Goal: Transaction & Acquisition: Purchase product/service

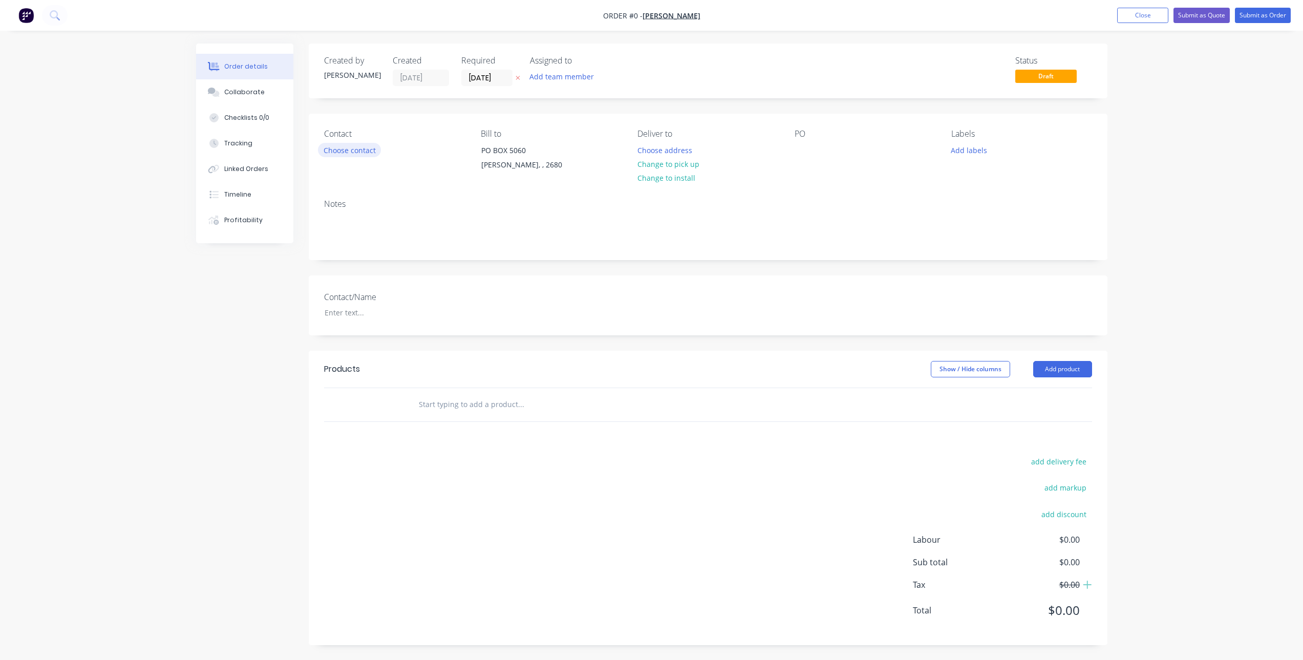
click at [346, 151] on button "Choose contact" at bounding box center [349, 150] width 63 height 14
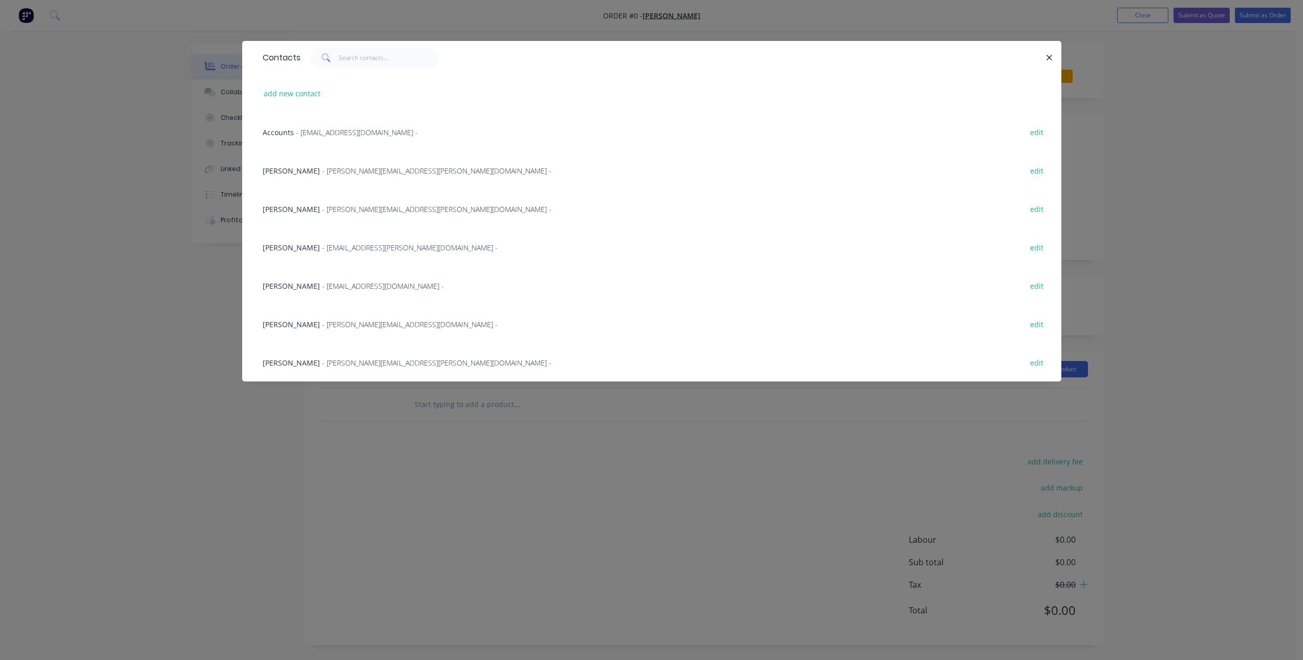
click at [330, 285] on span "- dane.sutcliffe@owentoyota.com.au -" at bounding box center [383, 286] width 122 height 10
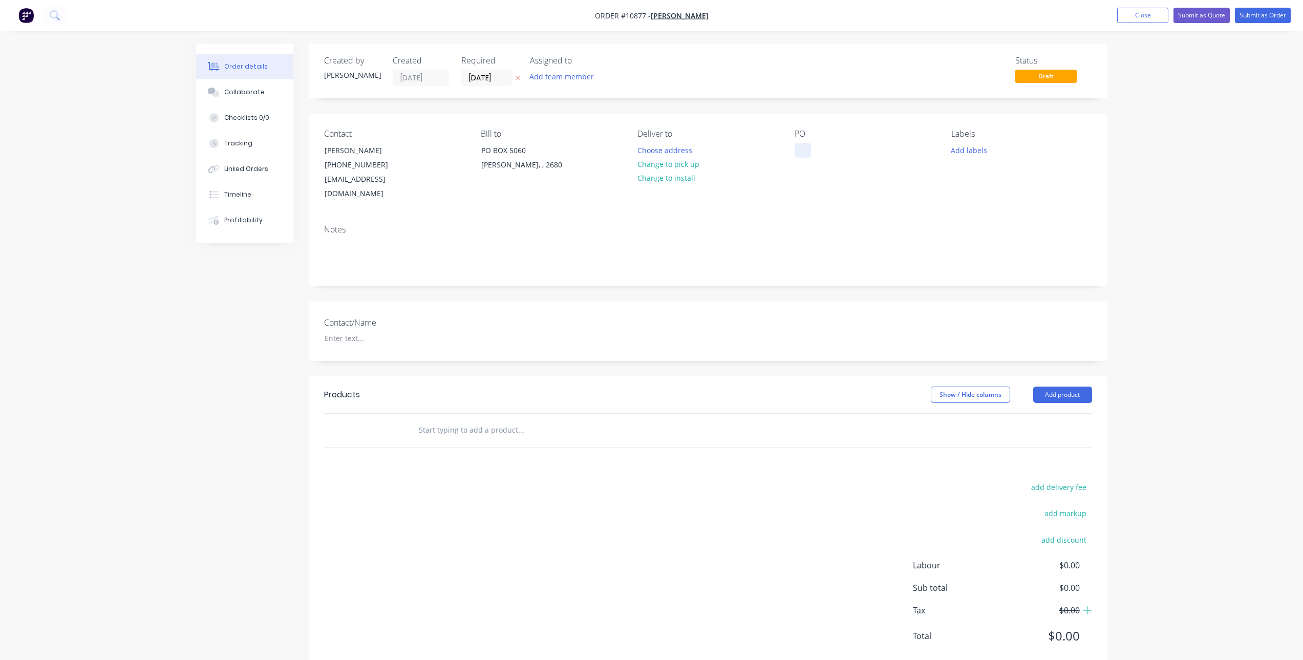
click at [801, 154] on div at bounding box center [803, 150] width 16 height 15
click at [480, 420] on input "text" at bounding box center [520, 430] width 205 height 20
type input "s"
click at [1132, 15] on button "Close" at bounding box center [1142, 15] width 51 height 15
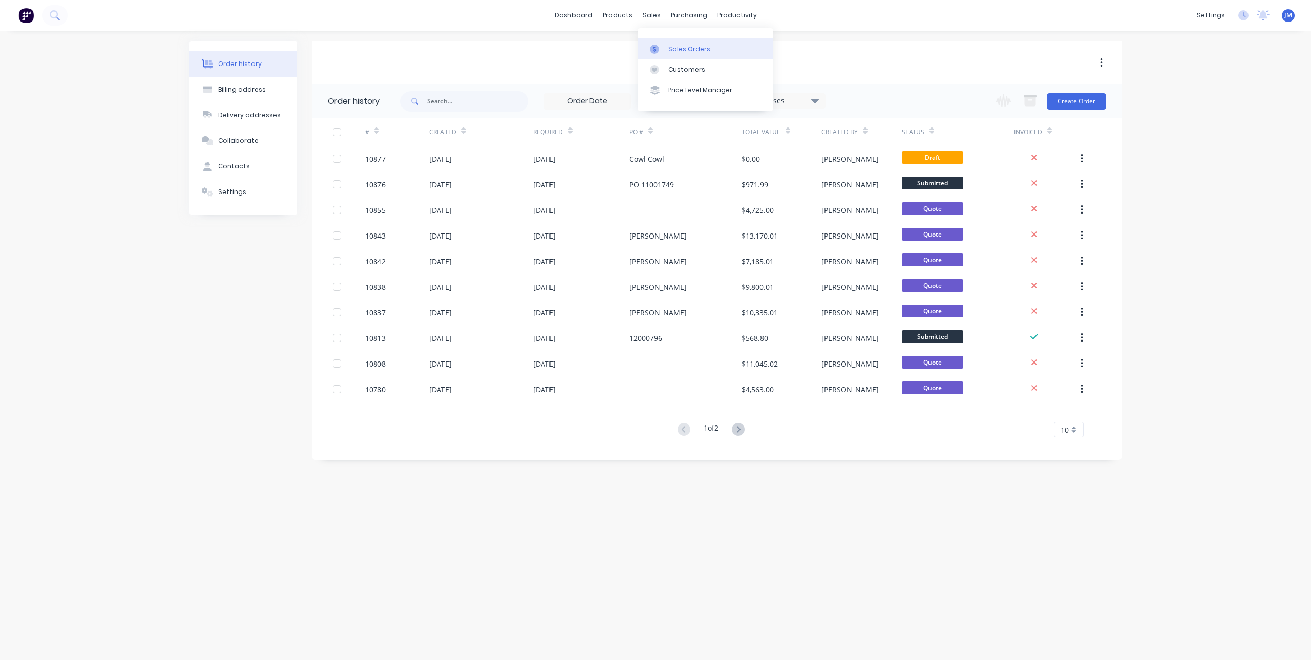
click at [669, 53] on div "Sales Orders" at bounding box center [689, 49] width 42 height 9
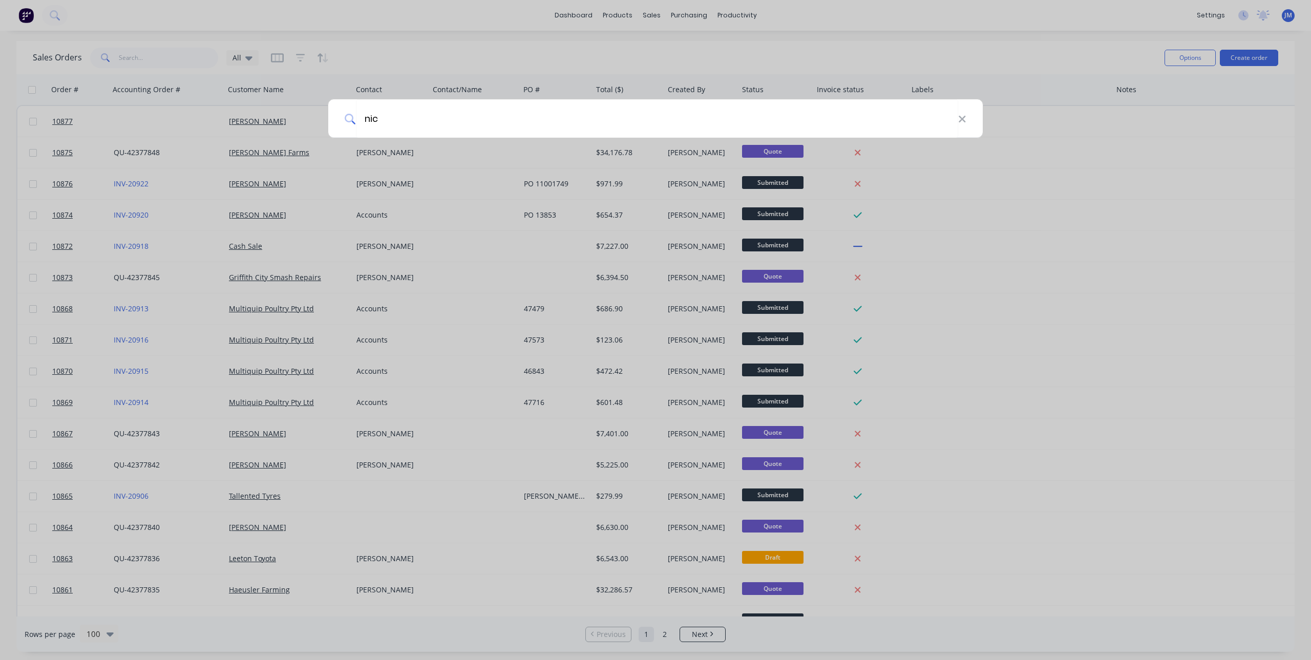
type input "[PERSON_NAME]"
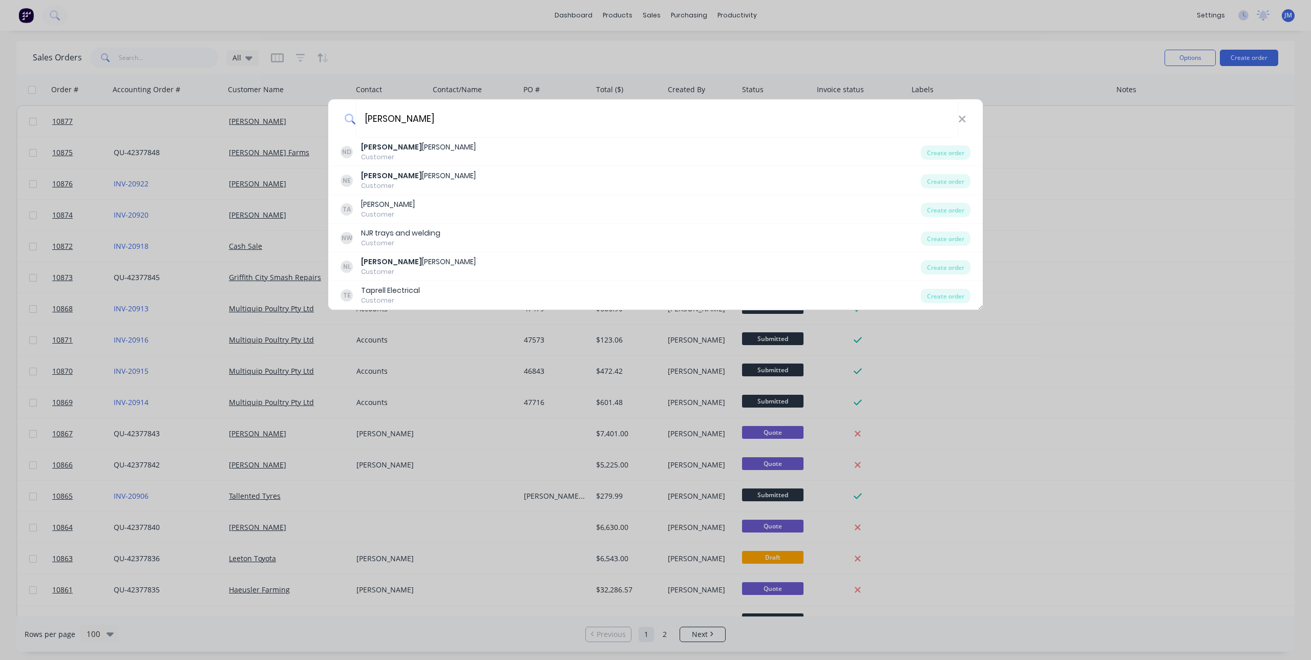
drag, startPoint x: 411, startPoint y: 115, endPoint x: 348, endPoint y: 126, distance: 63.5
click at [348, 126] on div "[PERSON_NAME]" at bounding box center [655, 118] width 654 height 38
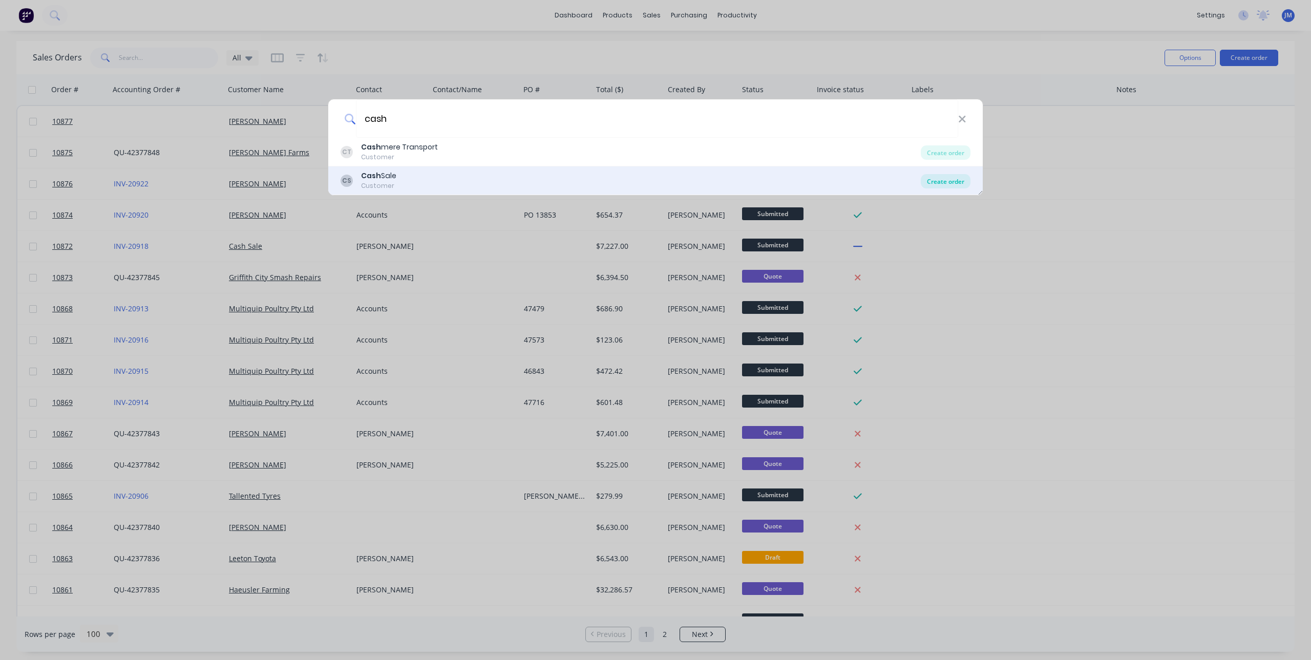
type input "cash"
click at [948, 179] on div "Create order" at bounding box center [946, 181] width 50 height 14
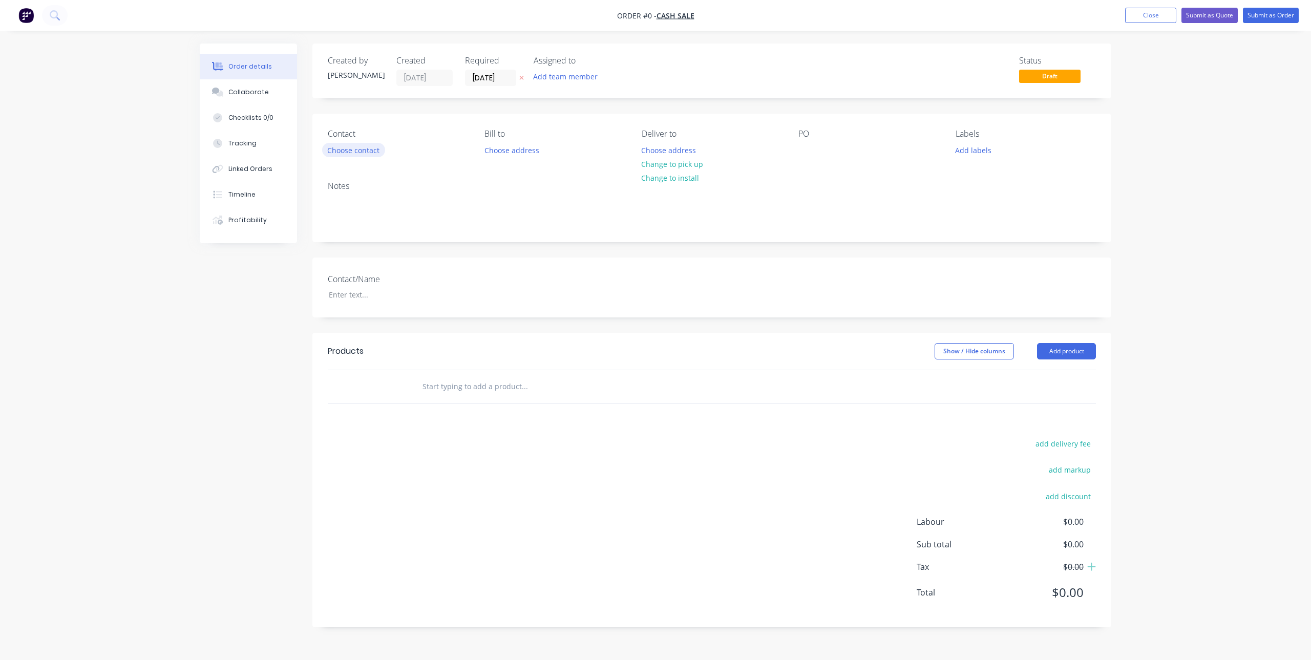
click at [365, 146] on button "Choose contact" at bounding box center [353, 150] width 63 height 14
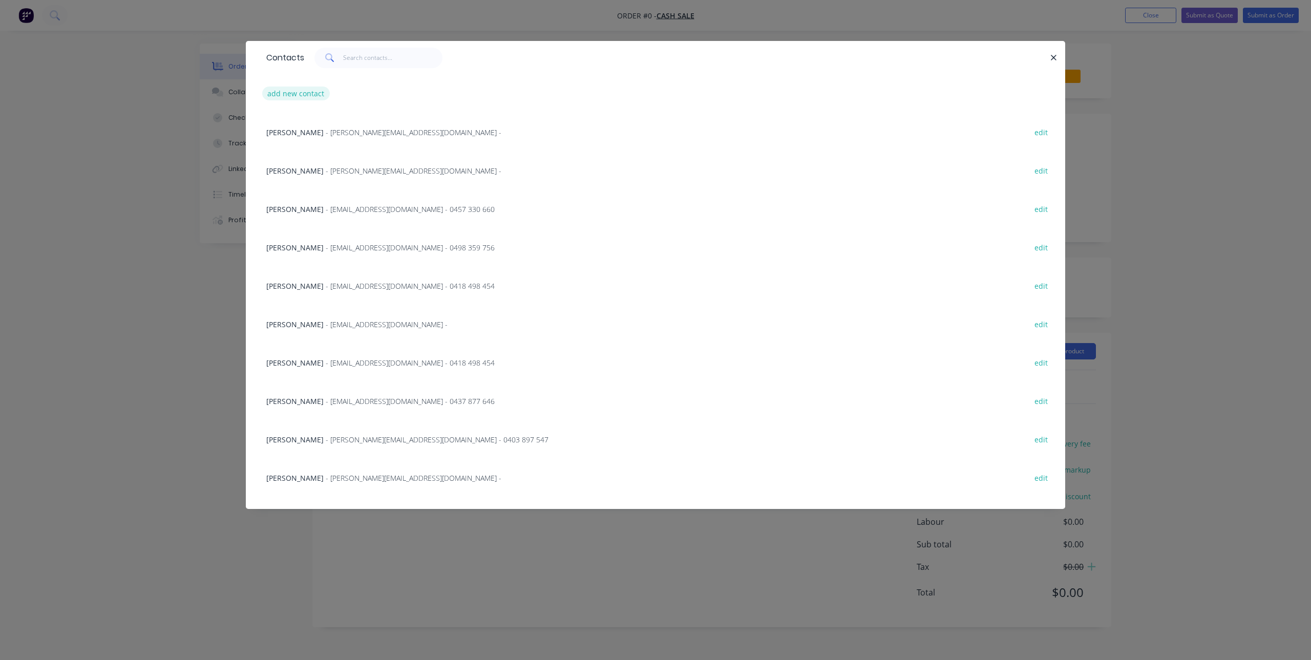
click at [296, 96] on button "add new contact" at bounding box center [296, 94] width 68 height 14
select select "AU"
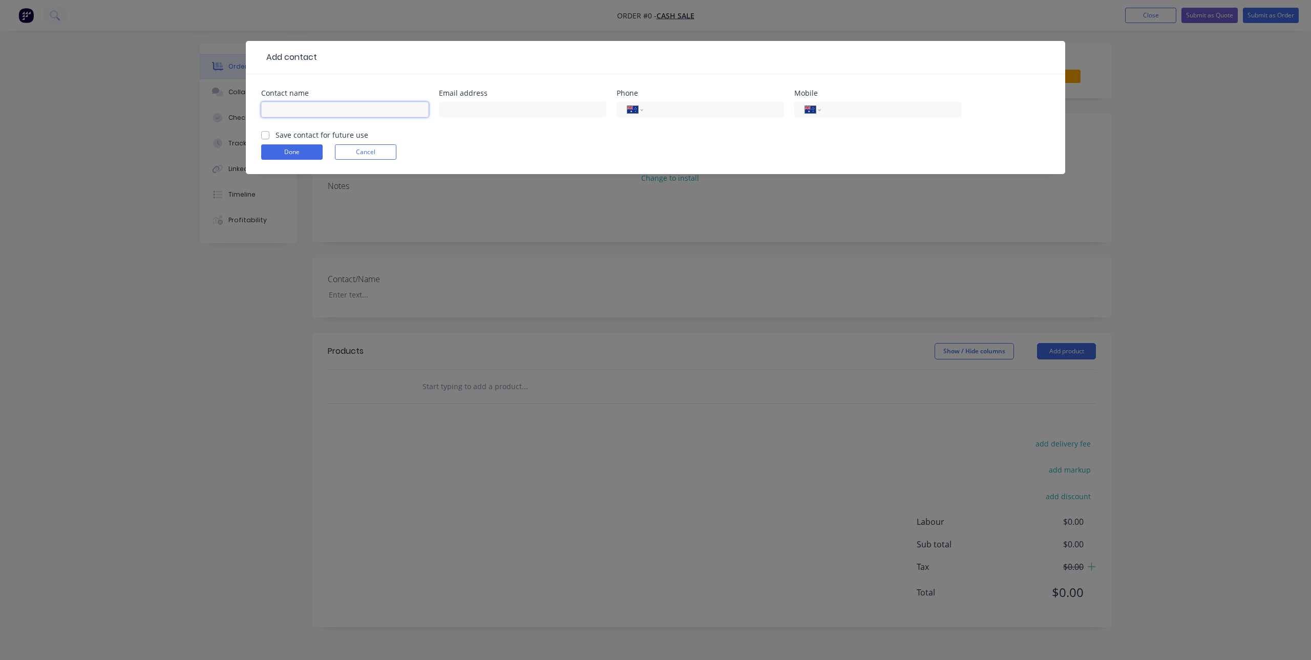
click at [306, 108] on input "text" at bounding box center [344, 109] width 167 height 15
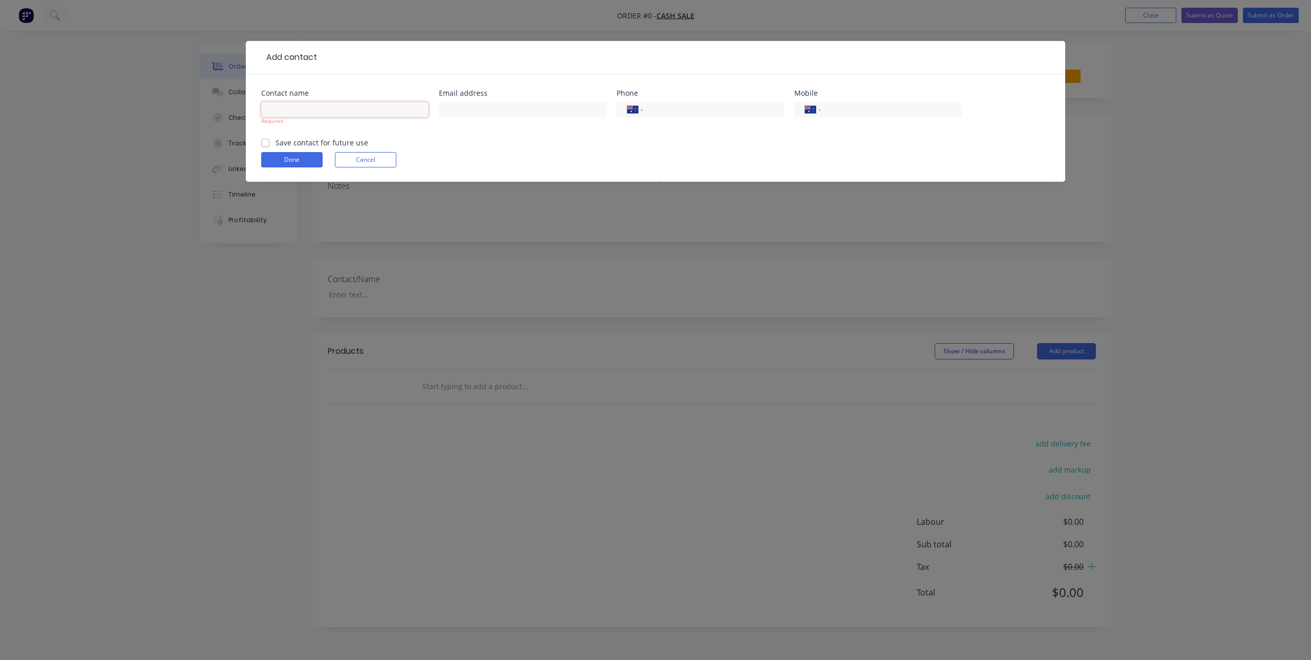
click at [337, 112] on input "text" at bounding box center [344, 109] width 167 height 15
type input "[PERSON_NAME]"
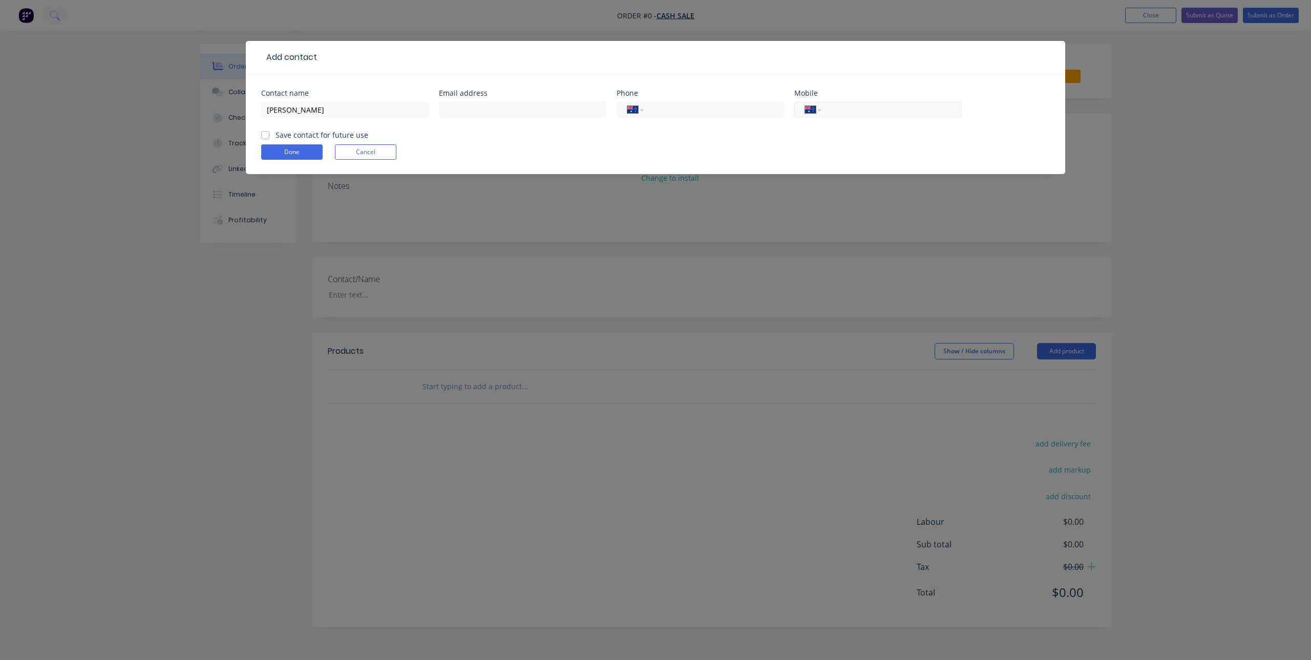
click at [833, 110] on input "tel" at bounding box center [889, 110] width 123 height 12
type input "0488 009 222"
click at [275, 135] on label "Save contact for future use" at bounding box center [321, 135] width 93 height 11
click at [264, 135] on input "Save contact for future use" at bounding box center [265, 135] width 8 height 10
checkbox input "true"
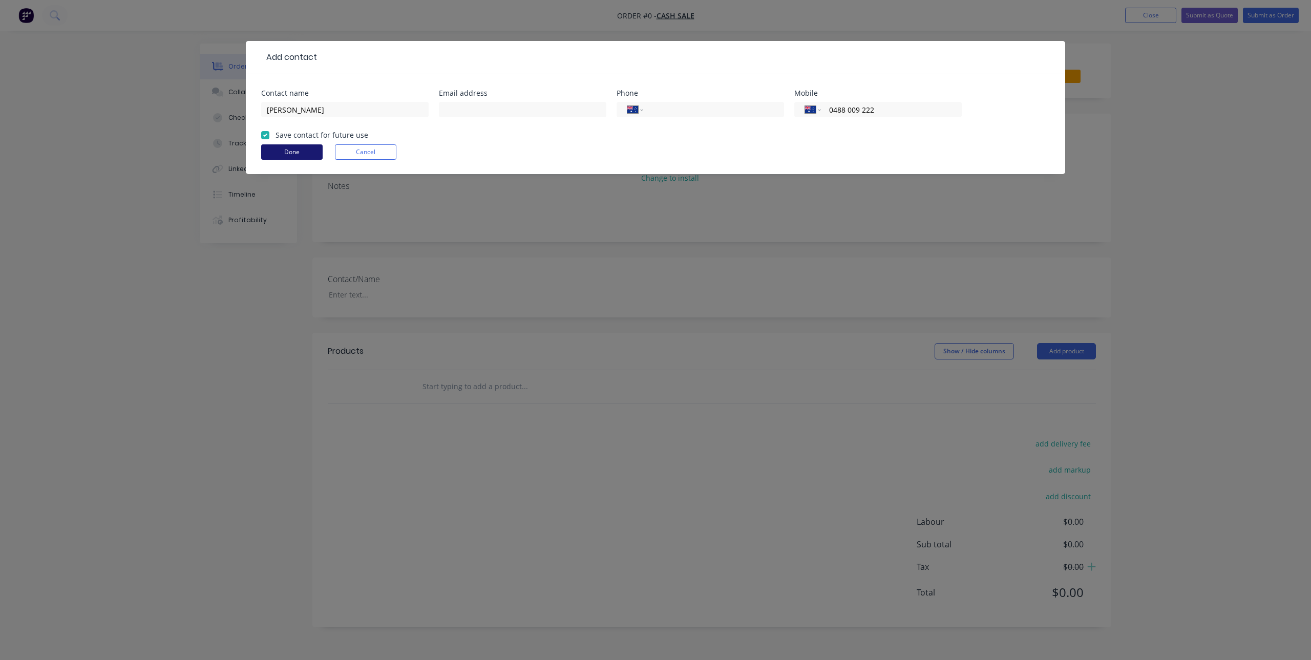
click at [296, 149] on button "Done" at bounding box center [291, 151] width 61 height 15
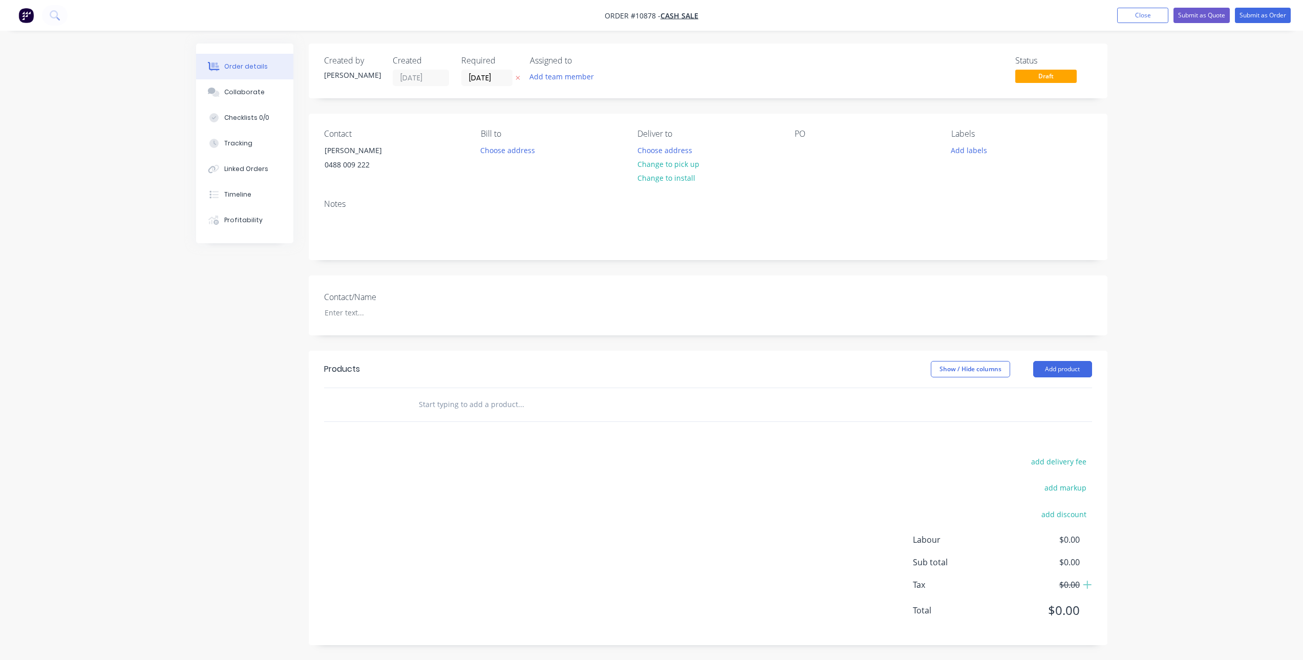
click at [470, 403] on input "text" at bounding box center [520, 404] width 205 height 20
type input "3"
type input "8"
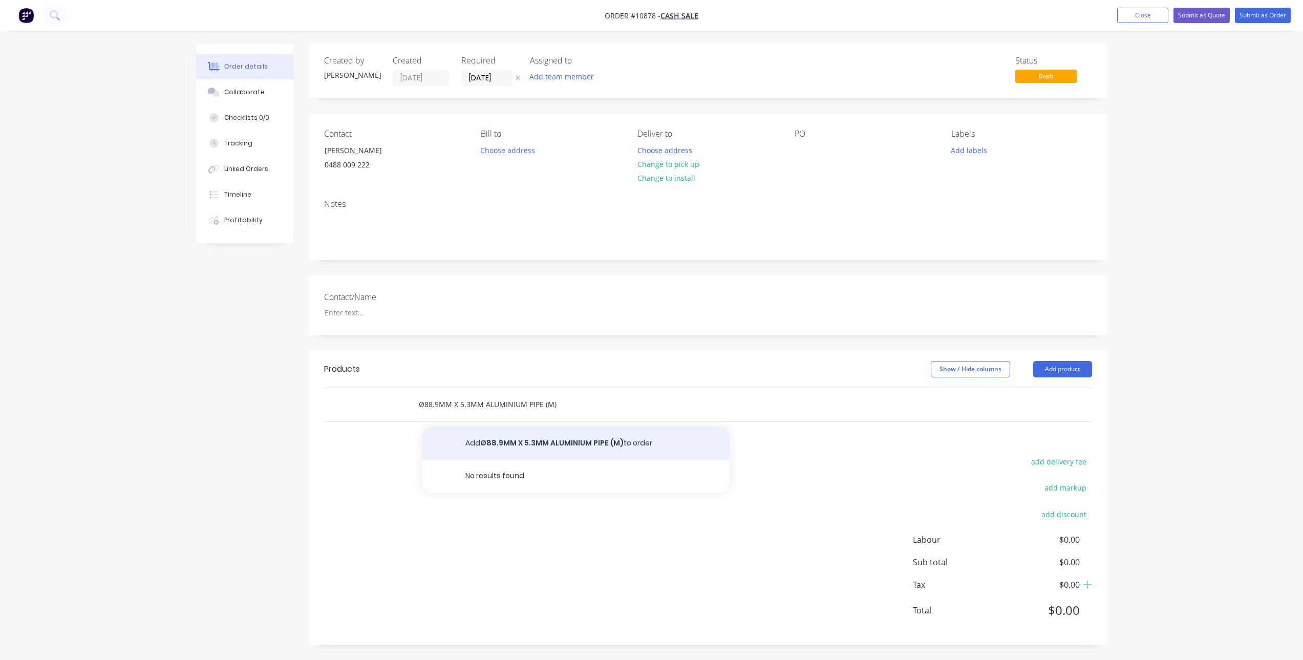
type input "Ø88.9MM X 5.3MM ALUMINIUM PIPE (M)"
click at [572, 445] on button "Add Ø88.9MM X 5.3MM ALUMINIUM PIPE (M) to order" at bounding box center [575, 443] width 307 height 33
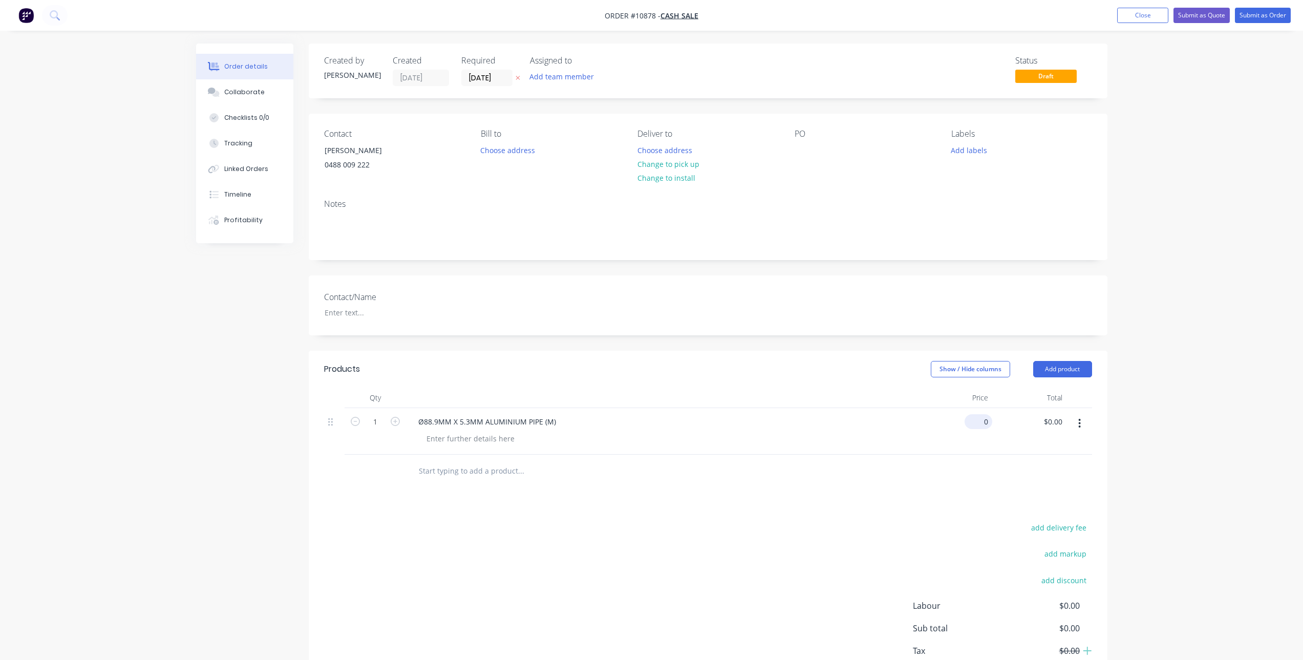
click at [986, 422] on input "0" at bounding box center [981, 421] width 24 height 15
type input "$90.00"
click at [867, 481] on div at bounding box center [708, 471] width 768 height 33
click at [1268, 12] on button "Submit as Order" at bounding box center [1263, 15] width 56 height 15
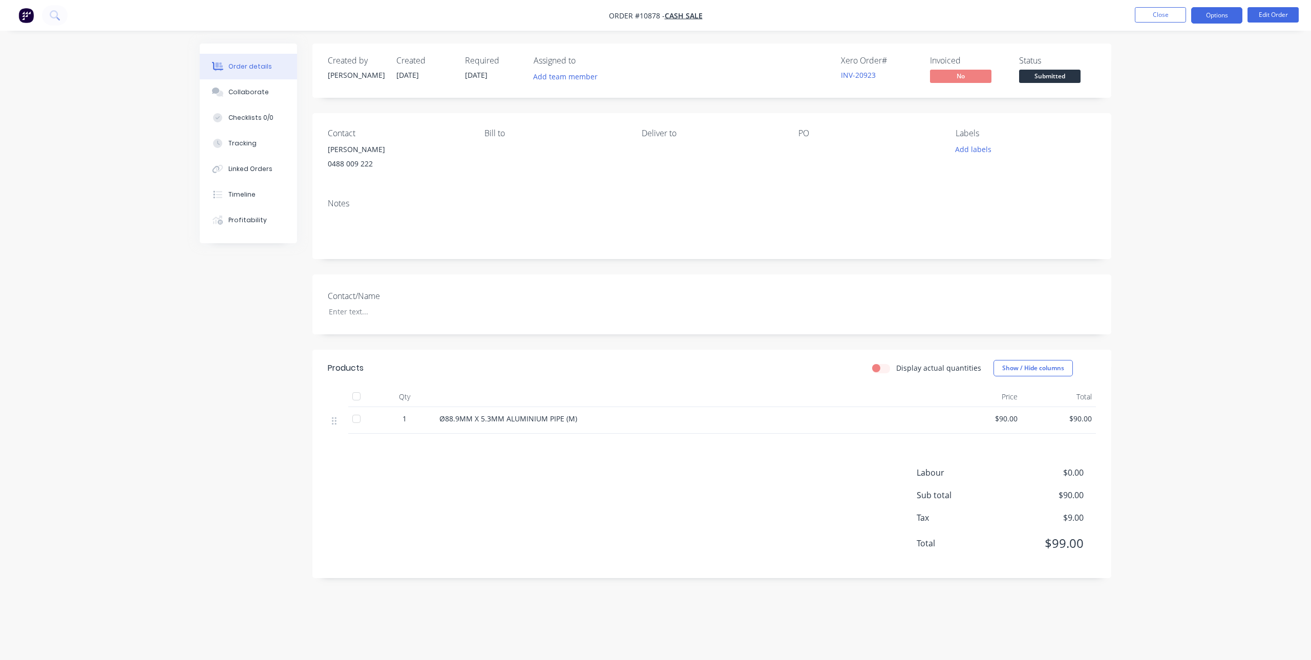
click at [1216, 17] on button "Options" at bounding box center [1216, 15] width 51 height 16
click at [1166, 59] on div "Invoice" at bounding box center [1186, 62] width 94 height 15
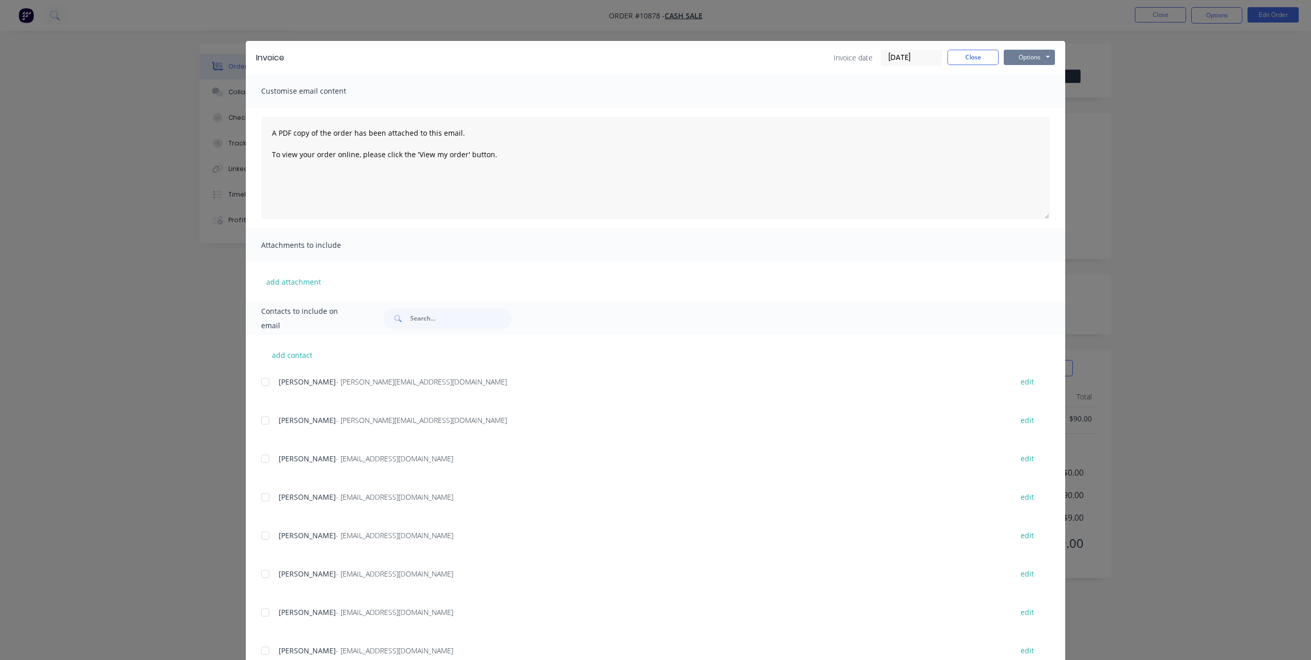
click at [1050, 54] on button "Options" at bounding box center [1029, 57] width 51 height 15
click at [1035, 90] on button "Print" at bounding box center [1037, 92] width 66 height 17
click at [961, 56] on button "Close" at bounding box center [972, 57] width 51 height 15
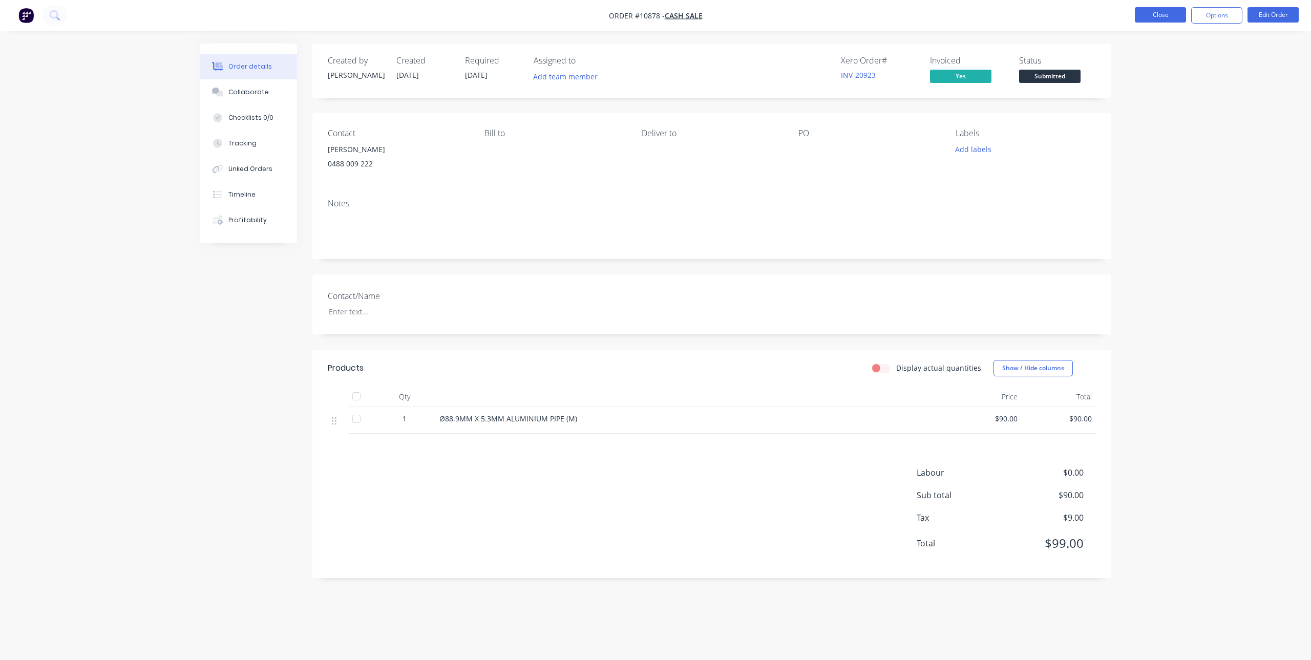
click at [1168, 15] on button "Close" at bounding box center [1160, 14] width 51 height 15
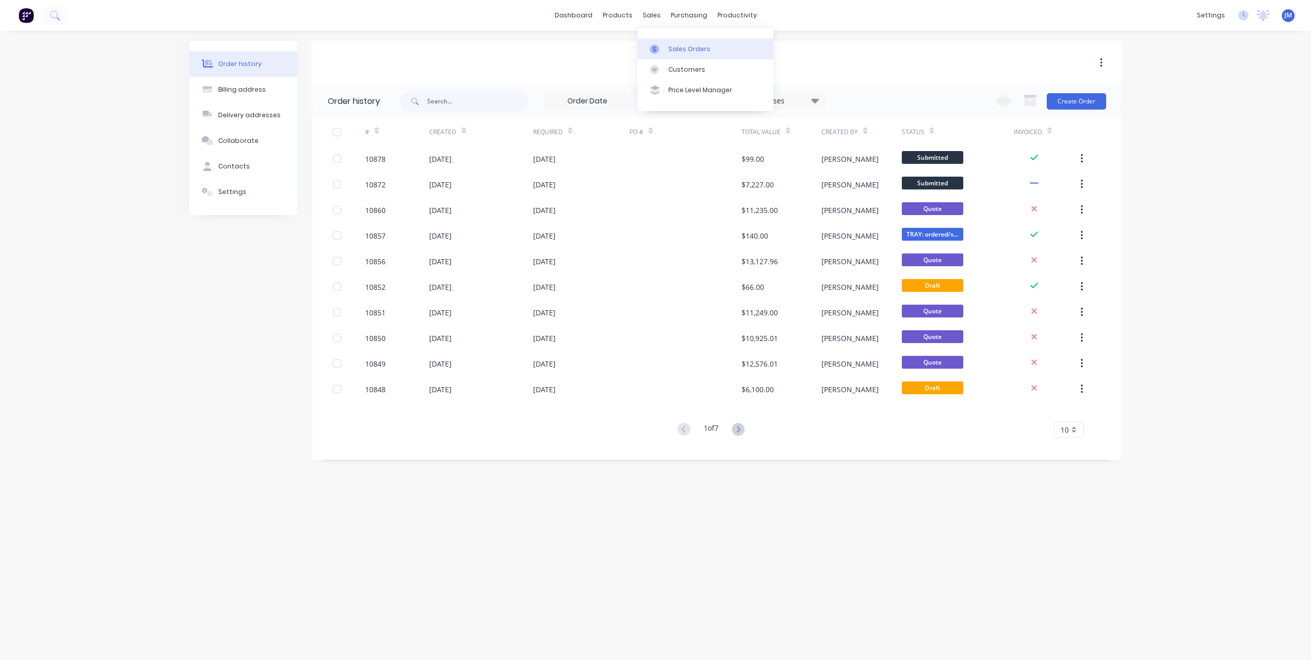
click at [664, 47] on div at bounding box center [657, 49] width 15 height 9
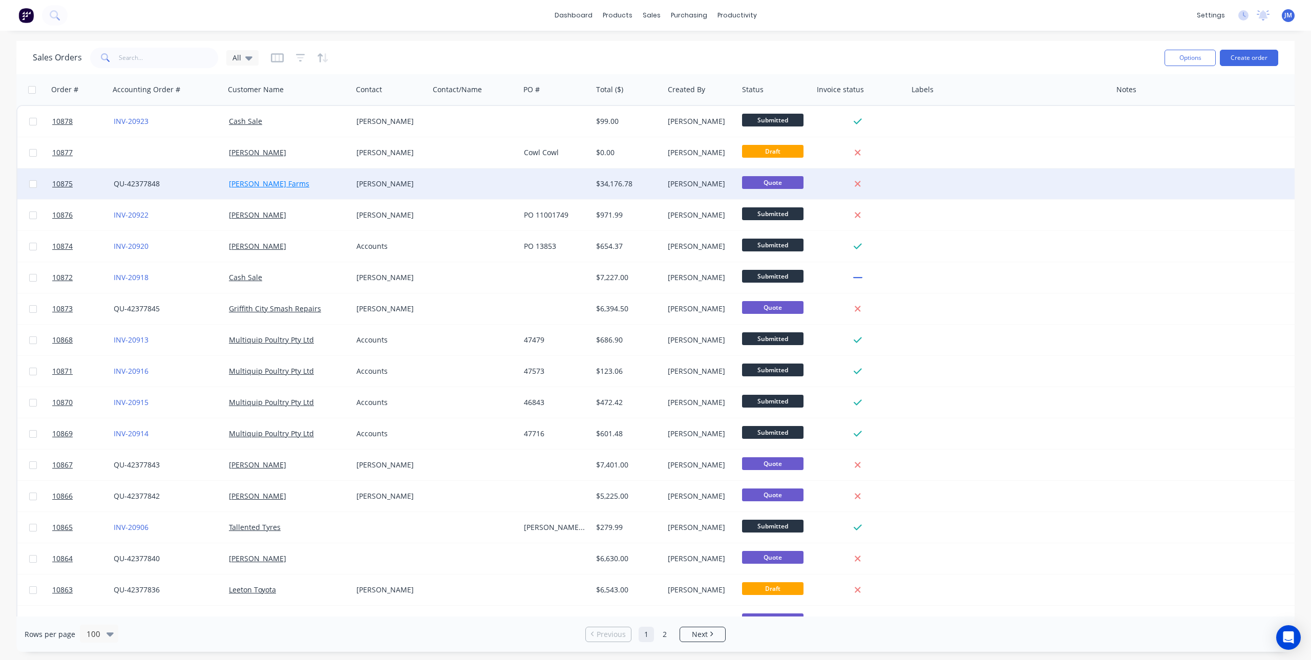
click at [263, 186] on link "[PERSON_NAME] Farms" at bounding box center [269, 184] width 80 height 10
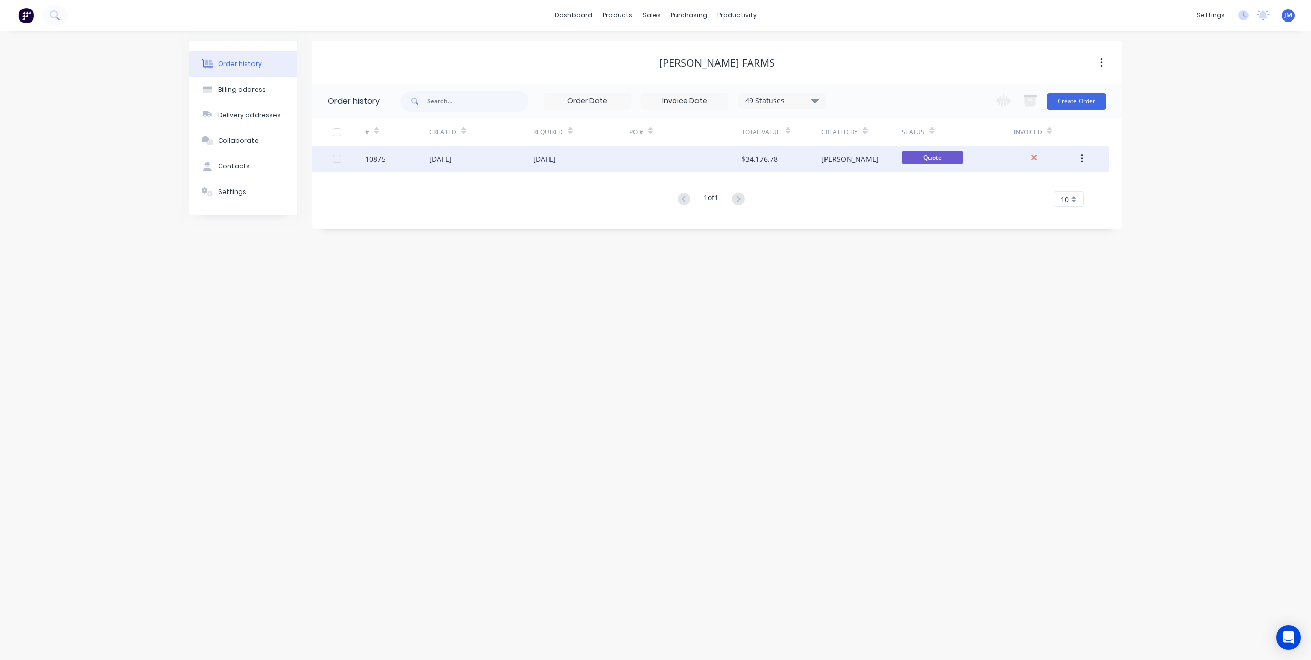
click at [525, 161] on div "[DATE]" at bounding box center [481, 159] width 104 height 26
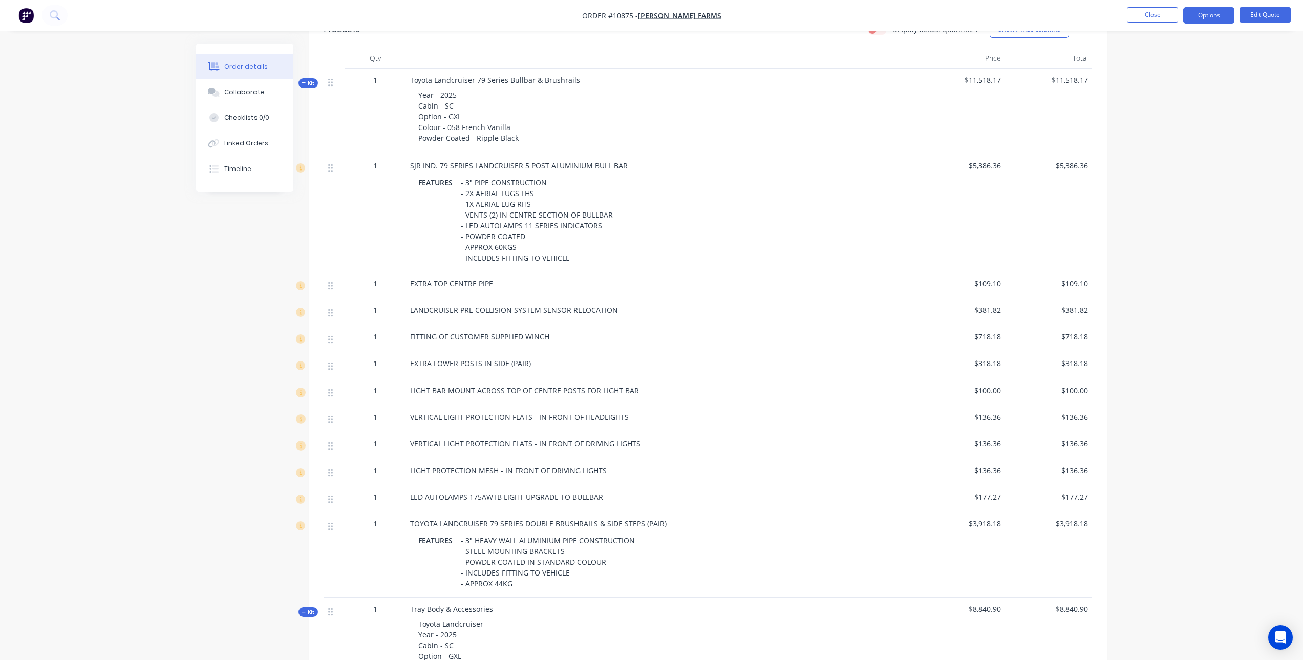
scroll to position [263, 0]
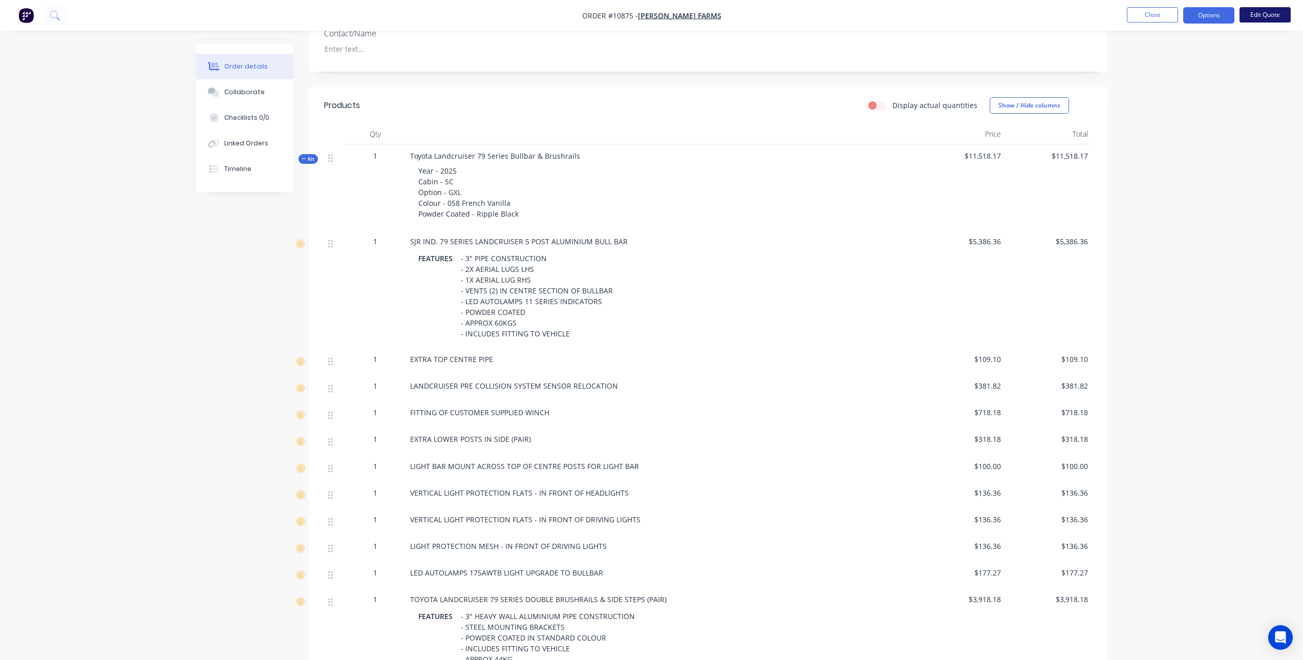
click at [1271, 12] on button "Edit Quote" at bounding box center [1265, 14] width 51 height 15
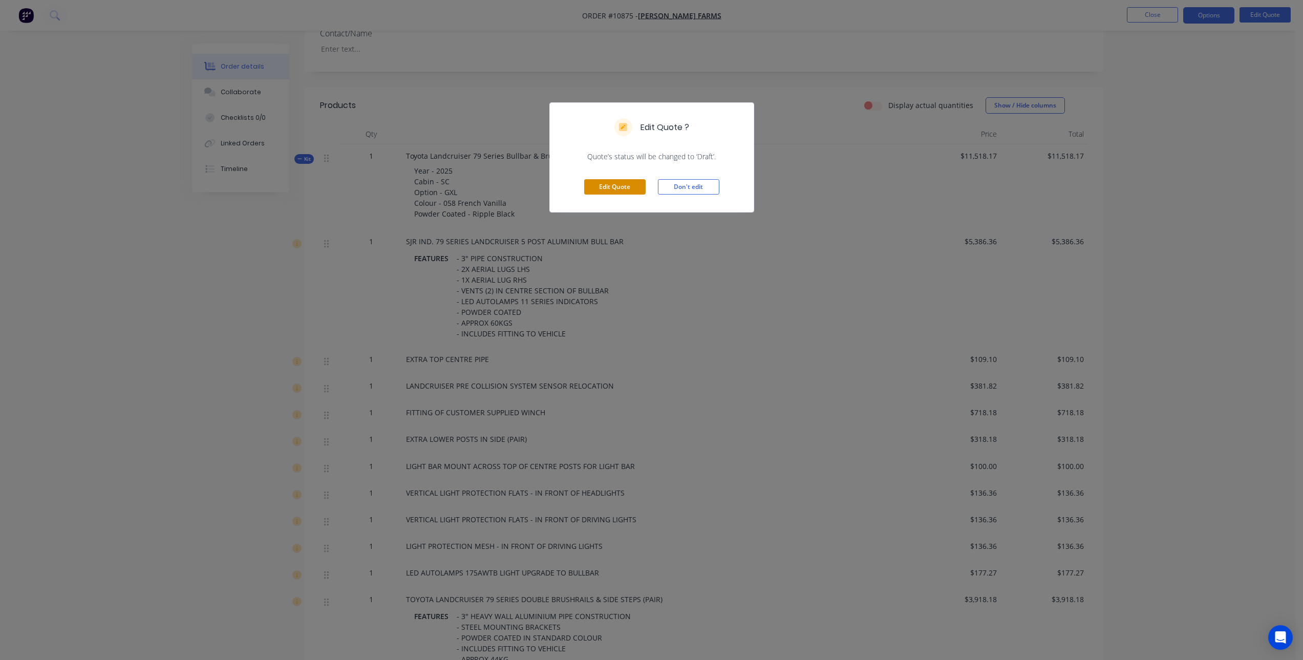
click at [609, 184] on button "Edit Quote" at bounding box center [614, 186] width 61 height 15
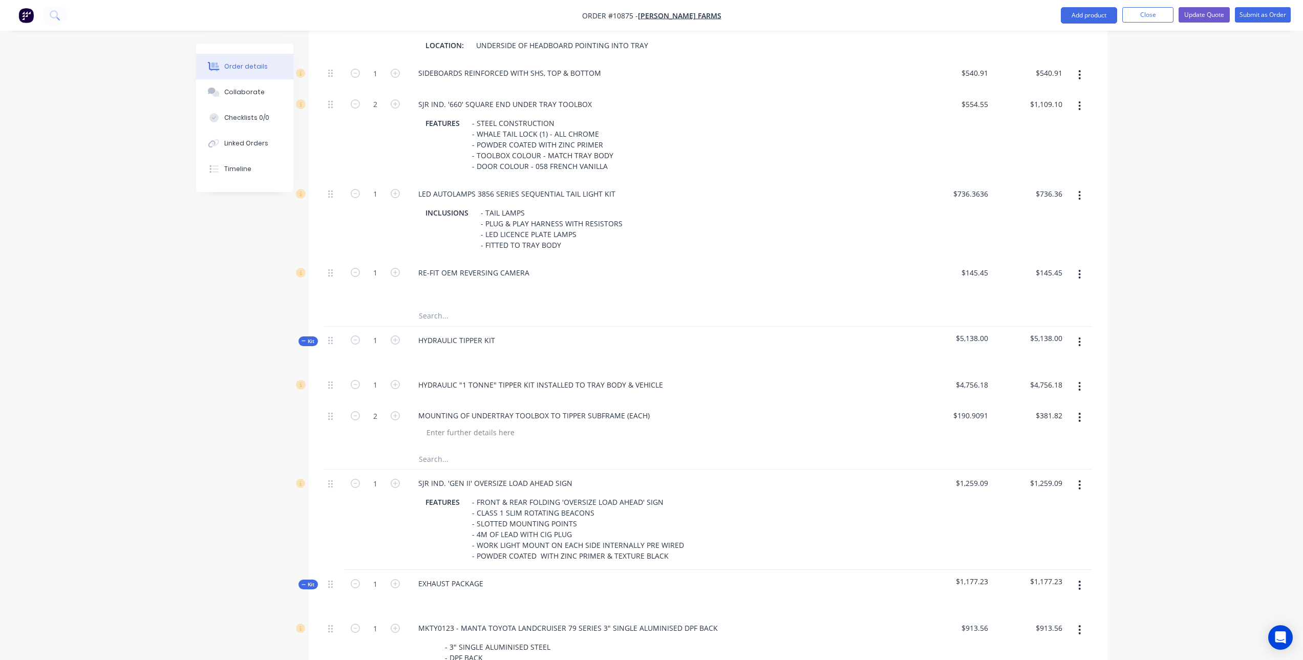
scroll to position [1536, 0]
